Goal: Information Seeking & Learning: Find contact information

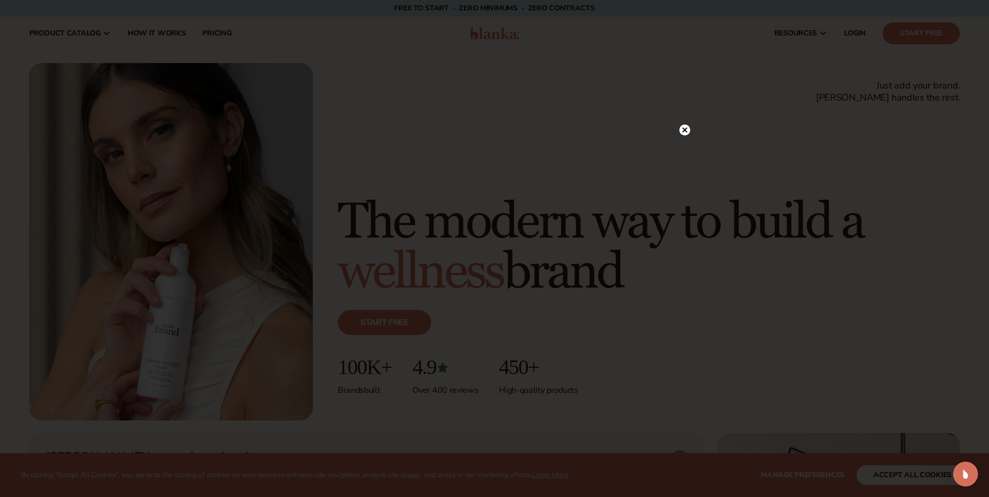
click at [686, 127] on circle at bounding box center [684, 130] width 11 height 11
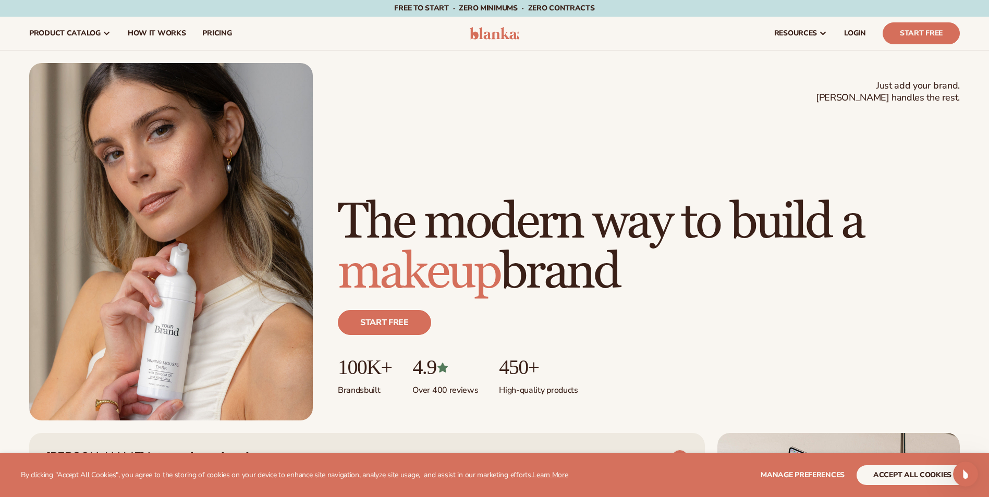
click at [848, 258] on h1 "The modern way to build a makeup brand" at bounding box center [649, 248] width 622 height 100
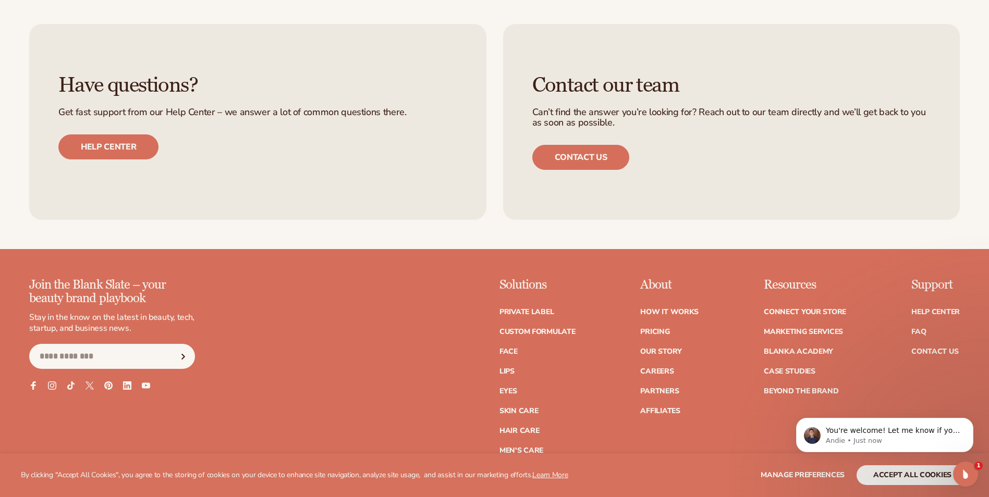
scroll to position [4588, 0]
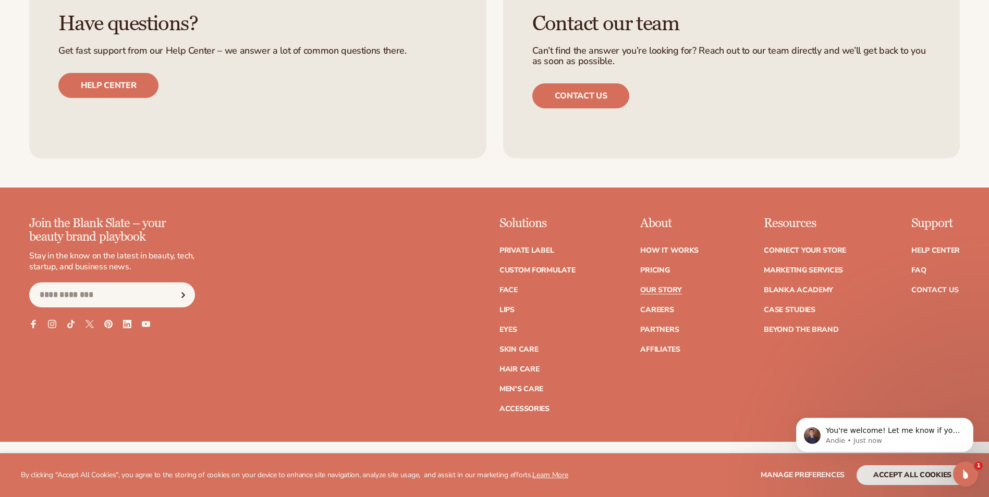
click at [666, 287] on link "Our Story" at bounding box center [660, 290] width 41 height 7
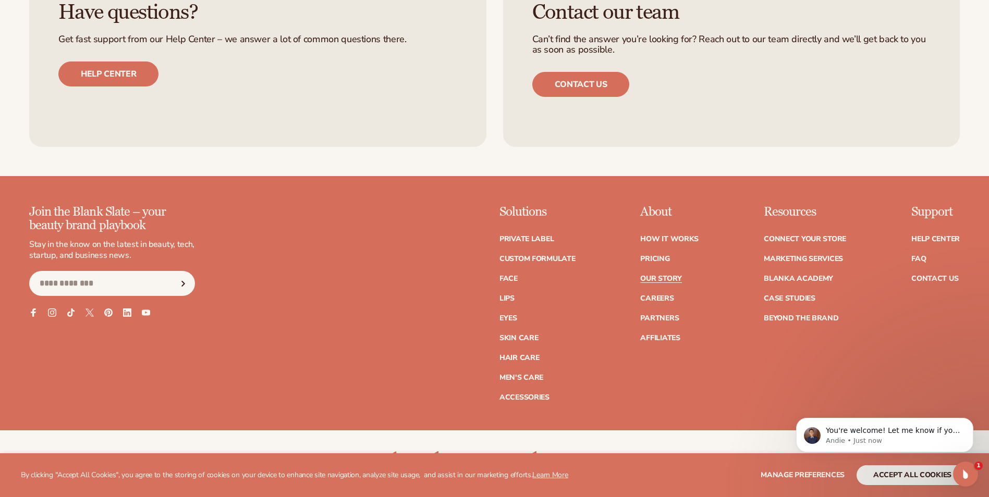
scroll to position [3536, 0]
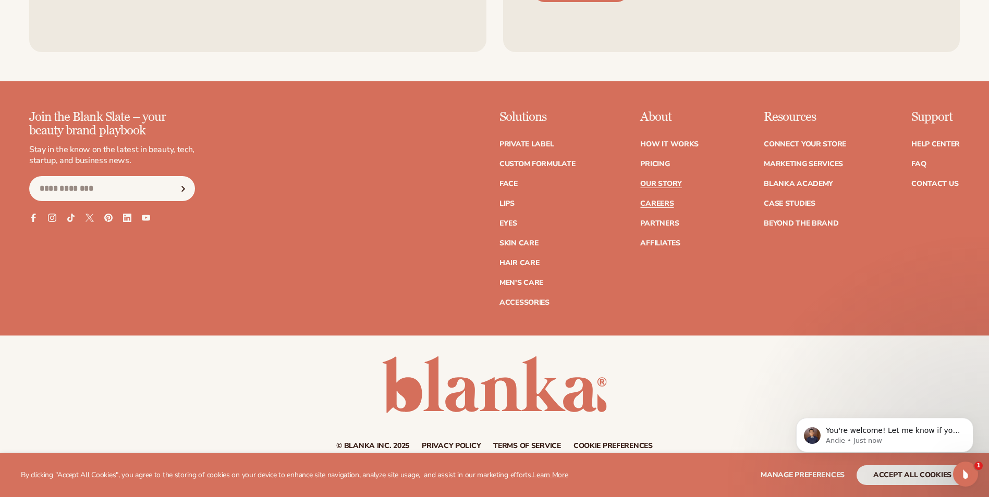
click at [660, 200] on link "Careers" at bounding box center [656, 203] width 33 height 7
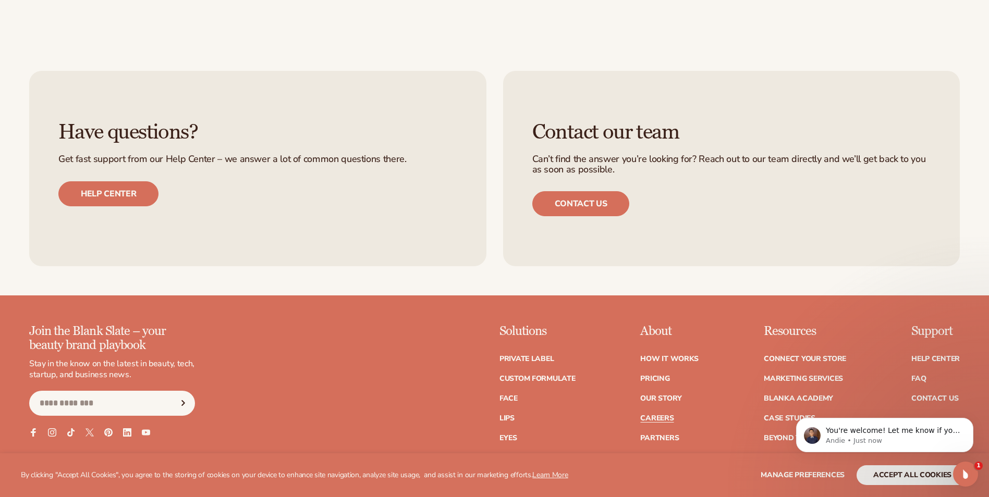
scroll to position [873, 0]
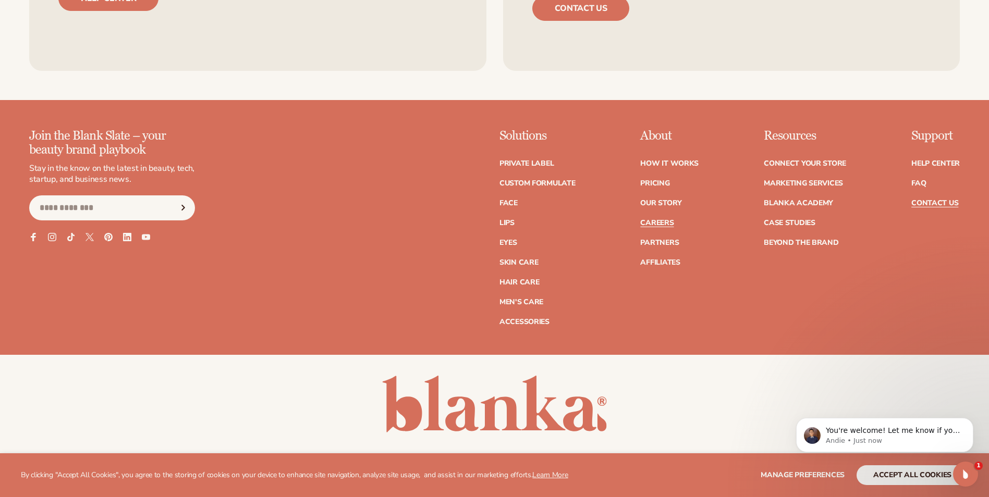
click at [929, 200] on link "Contact Us" at bounding box center [934, 203] width 47 height 7
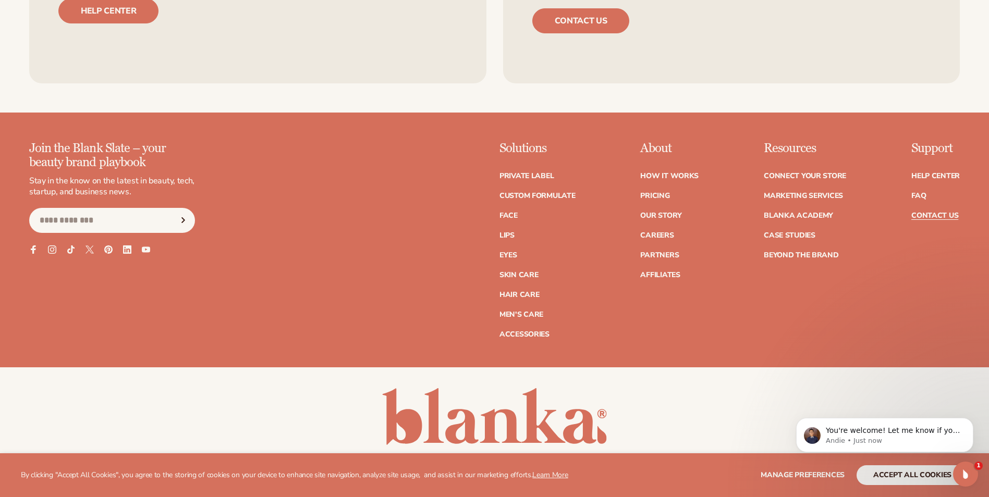
scroll to position [834, 0]
click at [663, 215] on link "Our Story" at bounding box center [660, 215] width 41 height 7
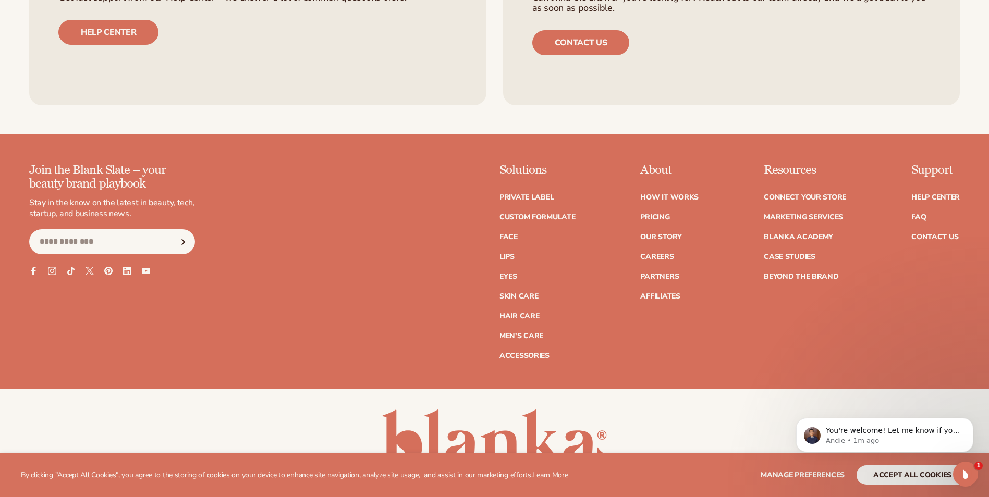
scroll to position [3493, 0]
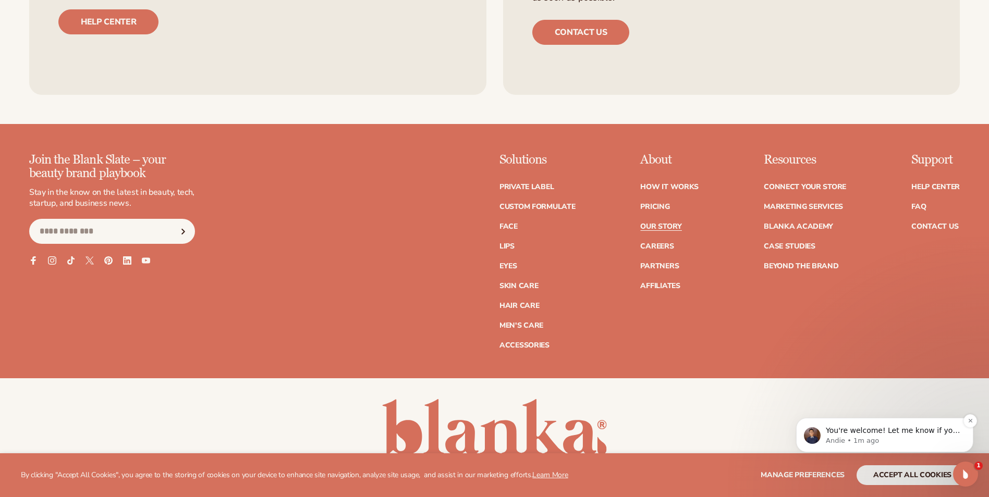
click at [887, 435] on p "You're welcome! Let me know if you have any other questions. Regards, Andie" at bounding box center [893, 431] width 135 height 10
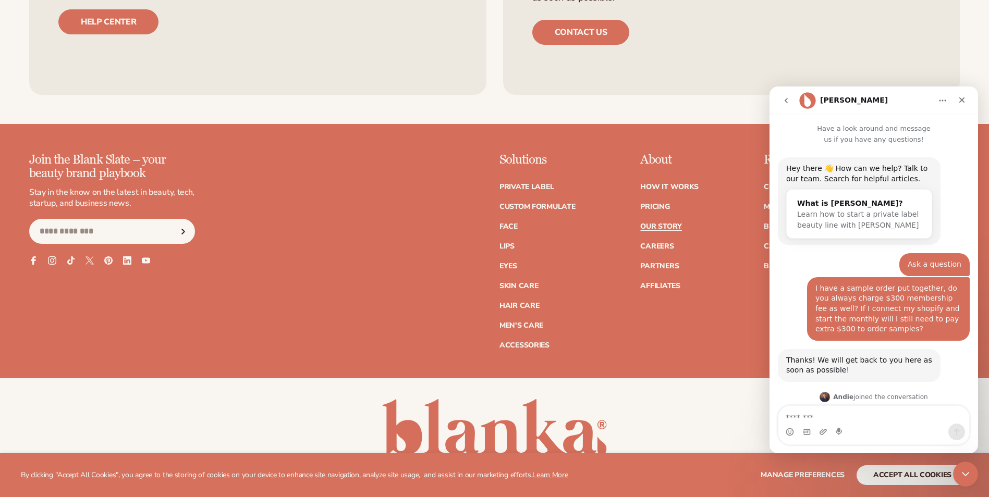
scroll to position [42, 0]
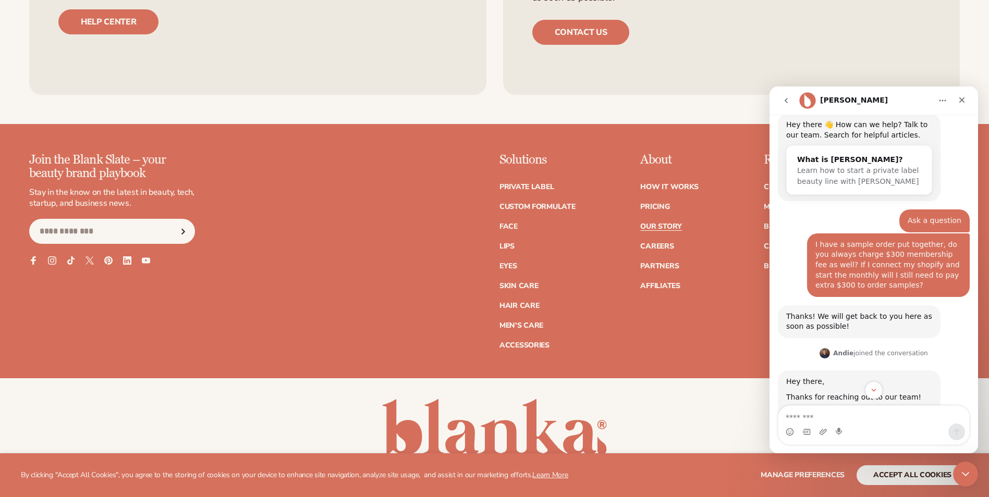
click at [843, 419] on textarea "Message…" at bounding box center [873, 415] width 191 height 18
type textarea "**********"
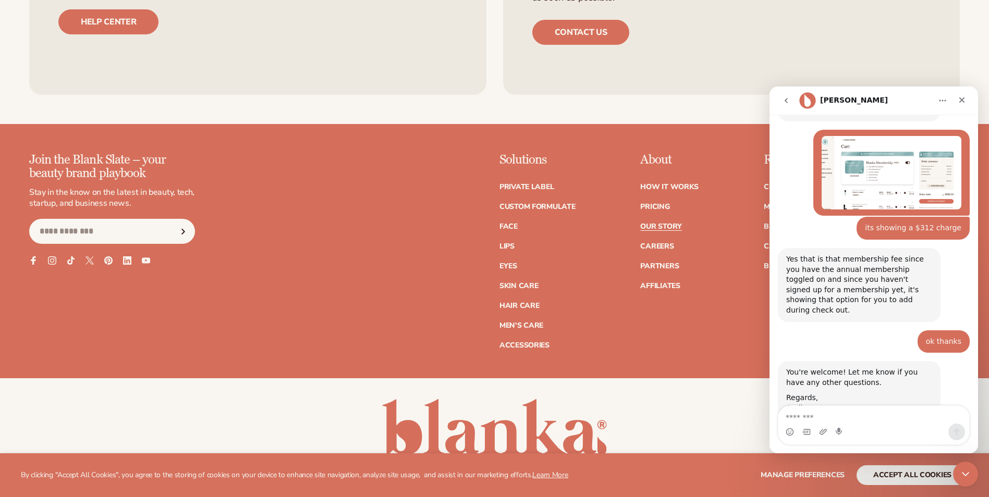
scroll to position [817, 0]
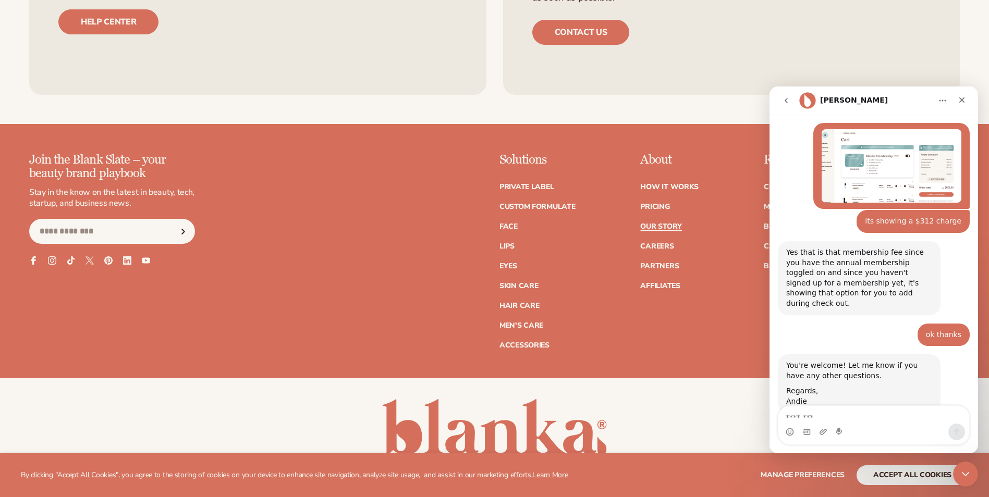
click at [913, 427] on div "Intercom messenger" at bounding box center [873, 432] width 191 height 17
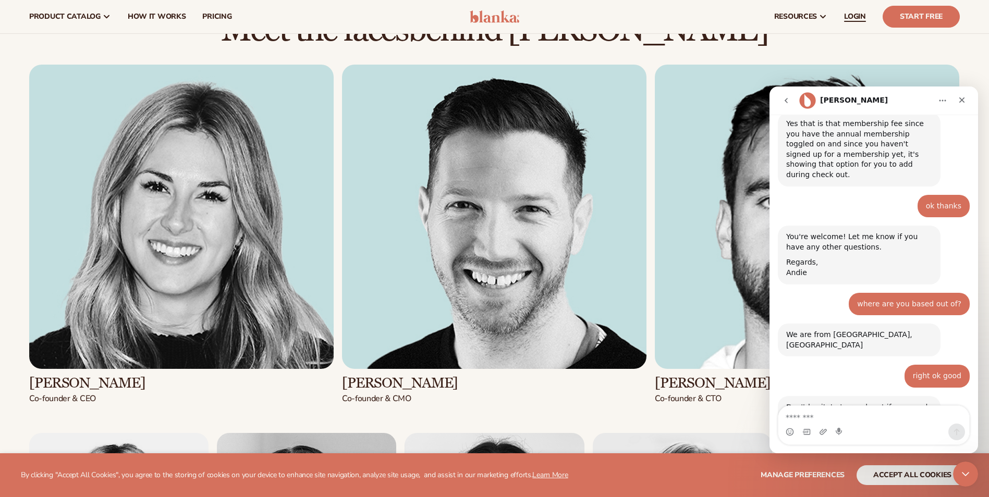
scroll to position [946, 0]
